Goal: Communication & Community: Answer question/provide support

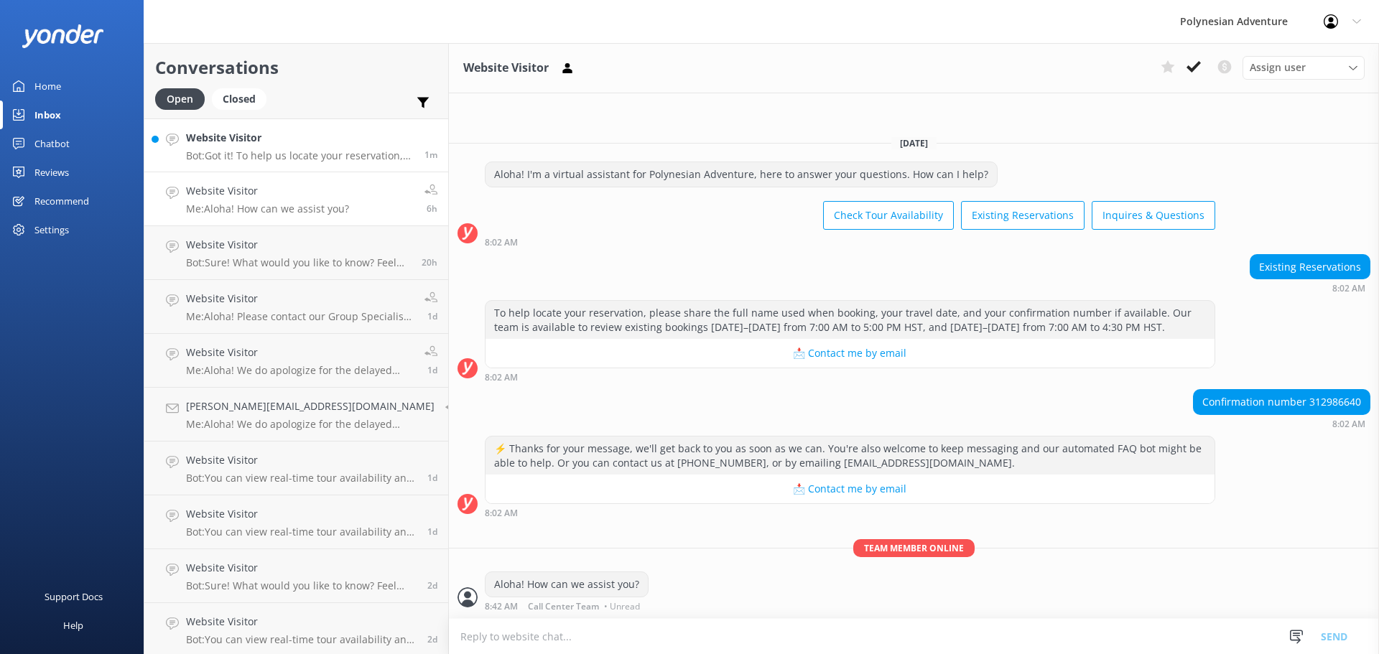
click at [318, 149] on p "Bot: Got it! To help us locate your reservation, please share the full name use…" at bounding box center [300, 155] width 228 height 13
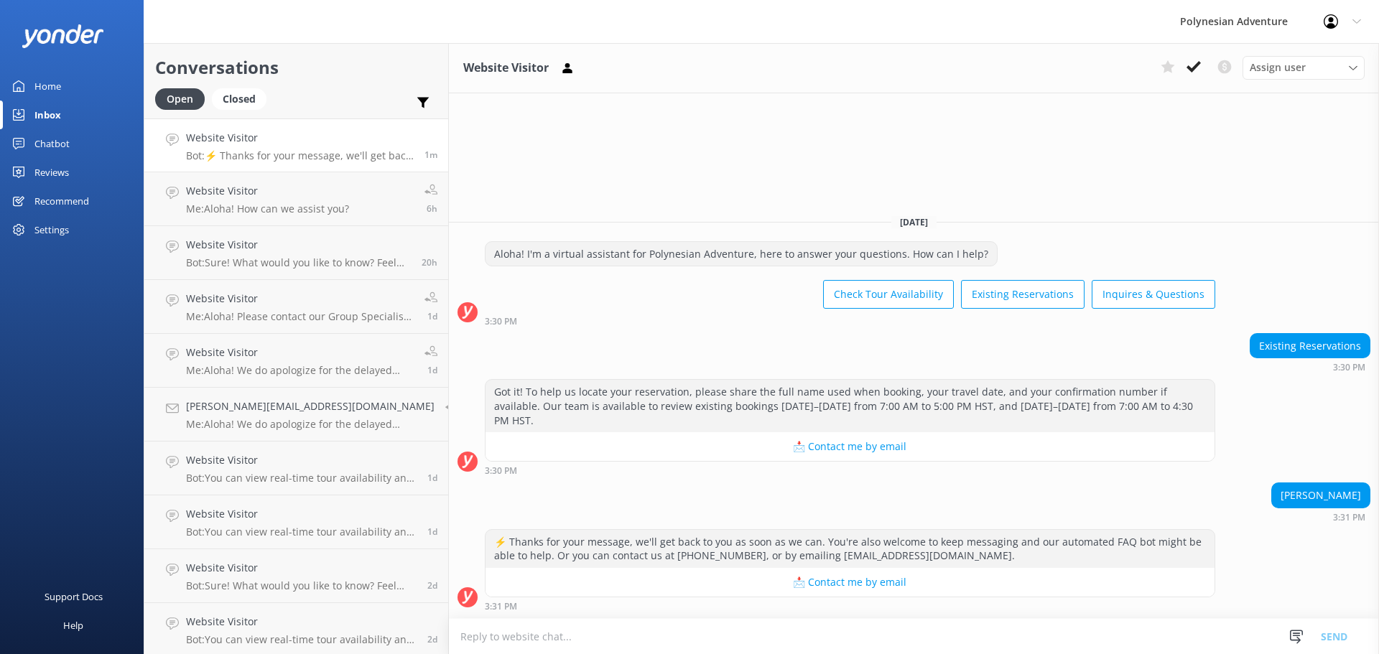
click at [505, 635] on textarea at bounding box center [914, 636] width 930 height 35
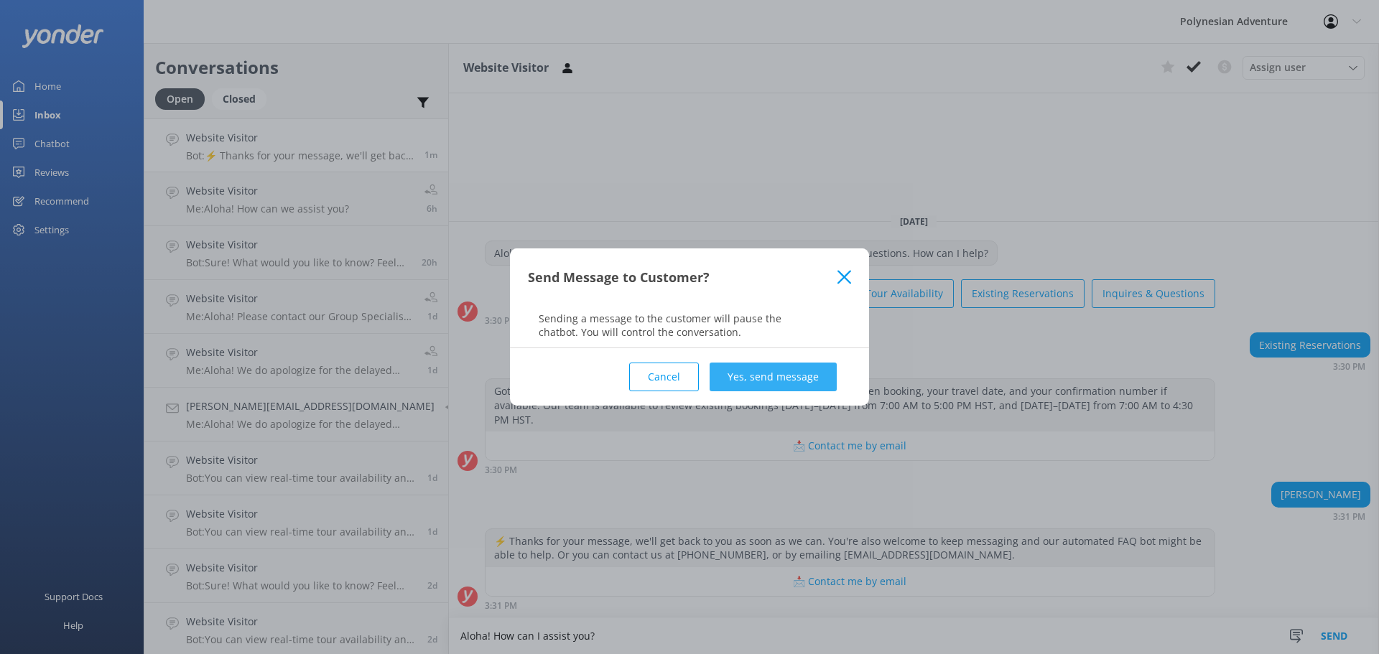
type textarea "Aloha! How can I assist you?"
click at [805, 381] on button "Yes, send message" at bounding box center [773, 377] width 127 height 29
